Goal: Leave review/rating: Share an evaluation or opinion about a product, service, or content

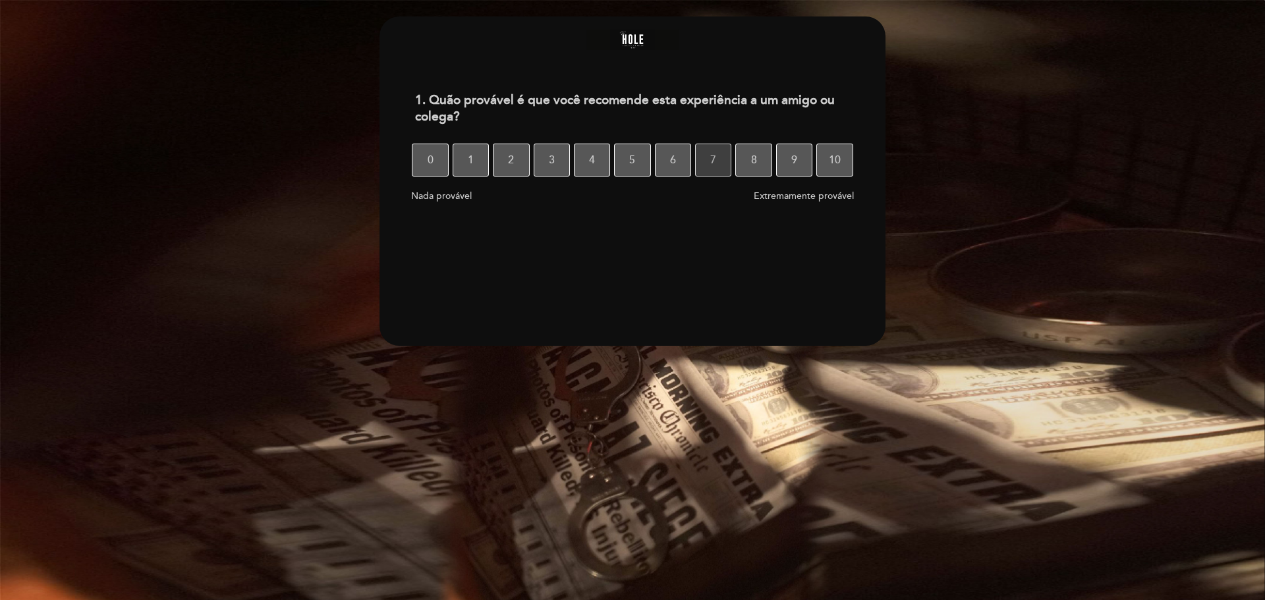
click at [709, 164] on button "7" at bounding box center [713, 160] width 36 height 33
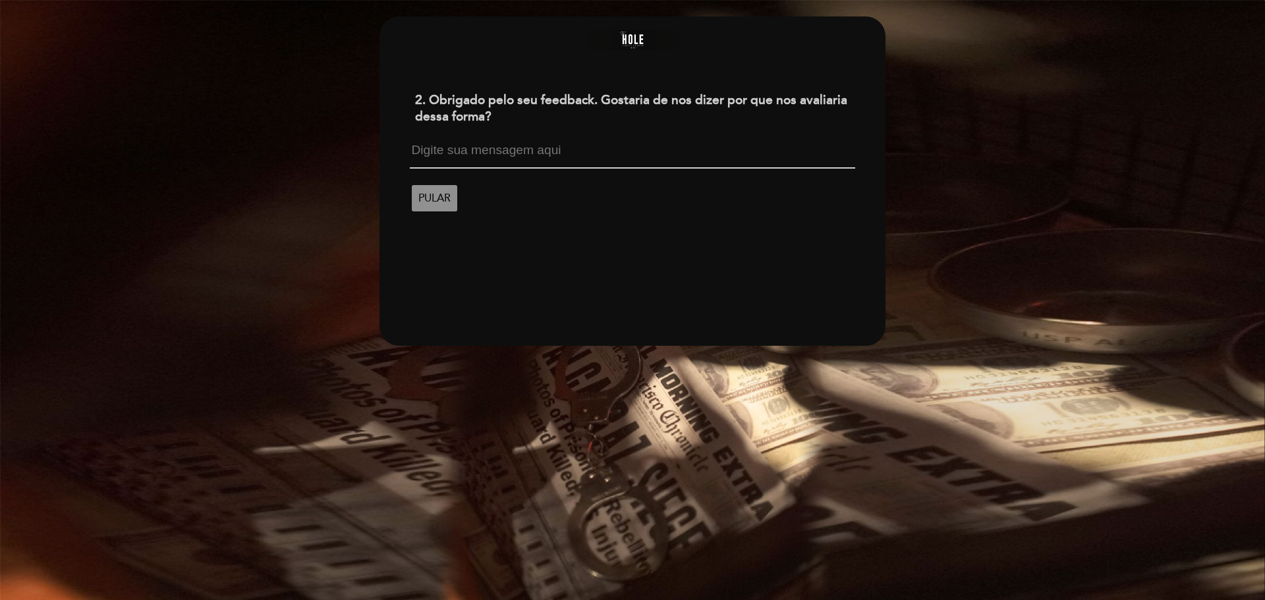
click at [430, 201] on span "PULAR" at bounding box center [434, 198] width 32 height 37
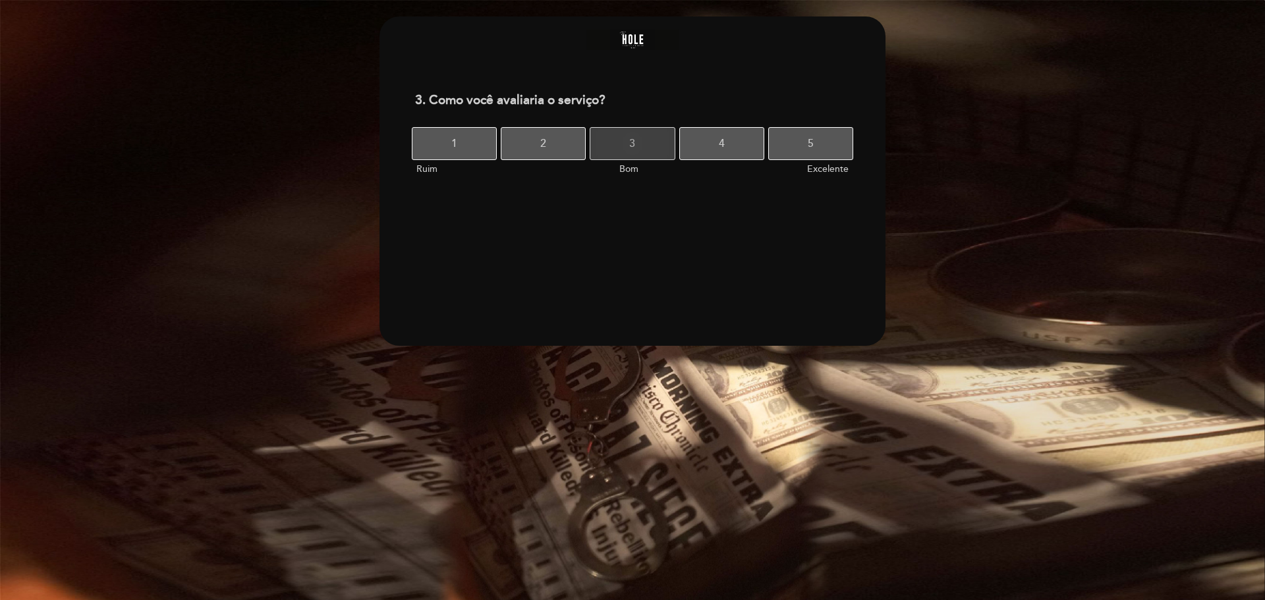
click at [640, 145] on button "3" at bounding box center [632, 143] width 85 height 33
click at [644, 145] on button "3" at bounding box center [632, 143] width 85 height 33
click at [617, 140] on button "3" at bounding box center [632, 143] width 85 height 33
click at [642, 145] on button "3" at bounding box center [632, 143] width 85 height 33
click at [698, 142] on span "7" at bounding box center [699, 143] width 6 height 37
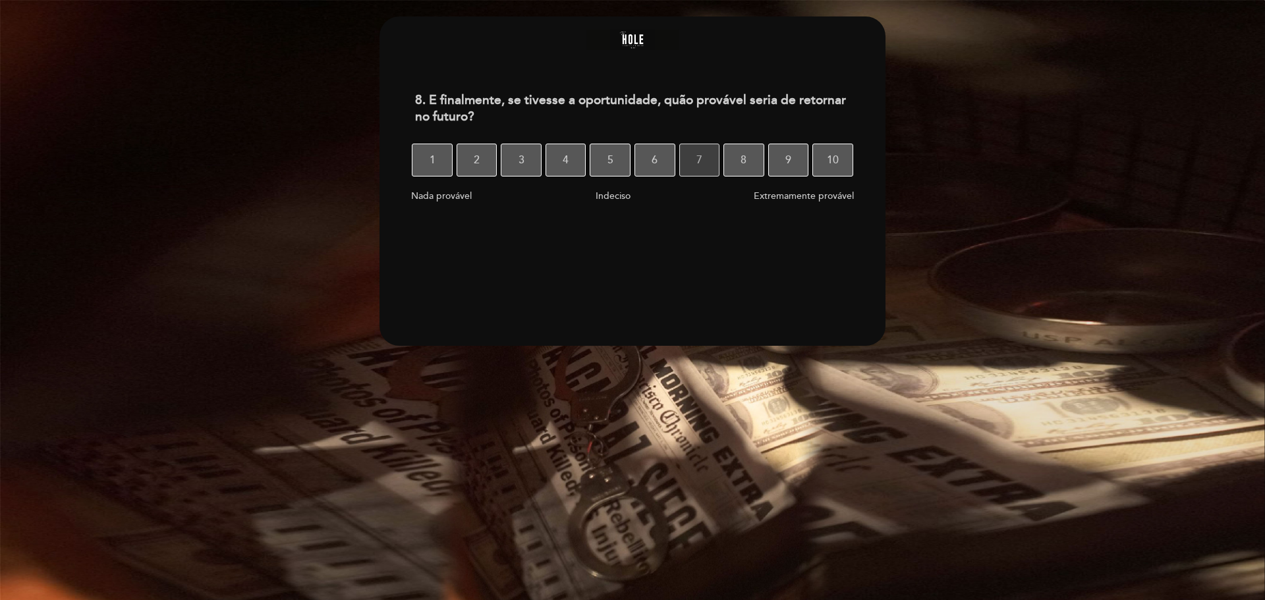
click at [698, 156] on span "7" at bounding box center [699, 160] width 6 height 37
select select "pt"
